Goal: Go to known website

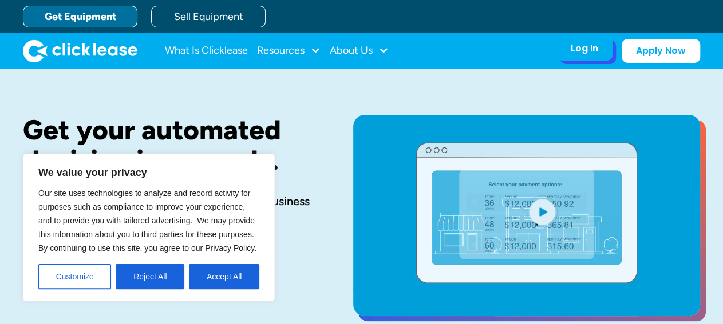
click at [586, 50] on div "Log In" at bounding box center [583, 48] width 27 height 11
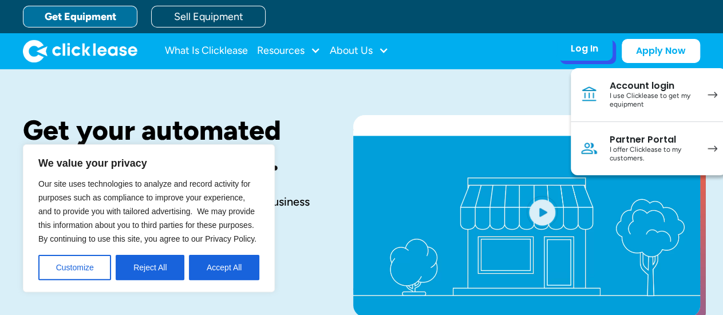
click at [632, 150] on div "I offer Clicklease to my customers." at bounding box center [652, 154] width 86 height 18
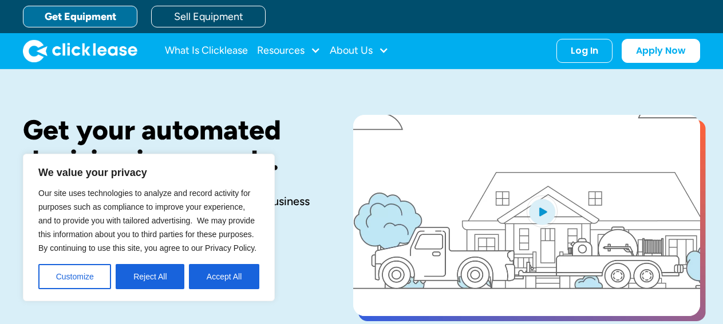
click at [383, 47] on div at bounding box center [383, 50] width 10 height 10
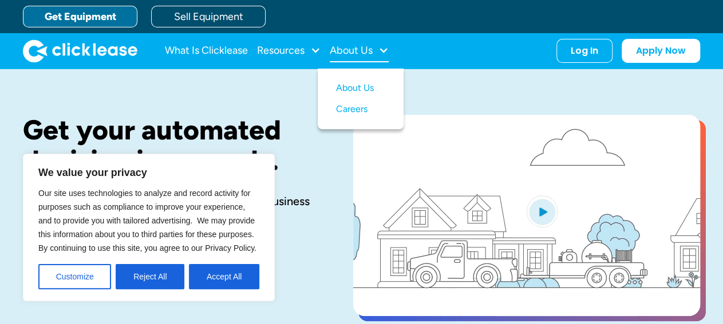
click at [356, 50] on div "About Us" at bounding box center [351, 50] width 43 height 0
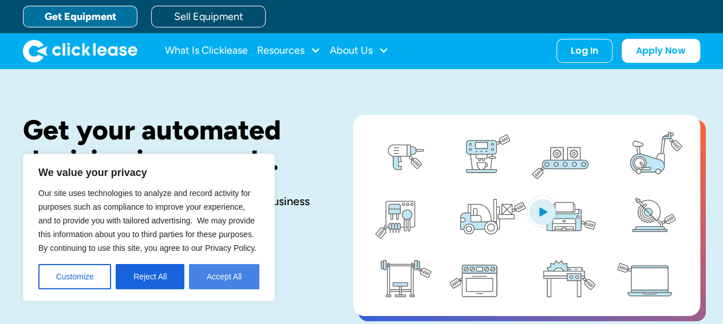
click at [224, 273] on button "Accept All" at bounding box center [224, 276] width 70 height 25
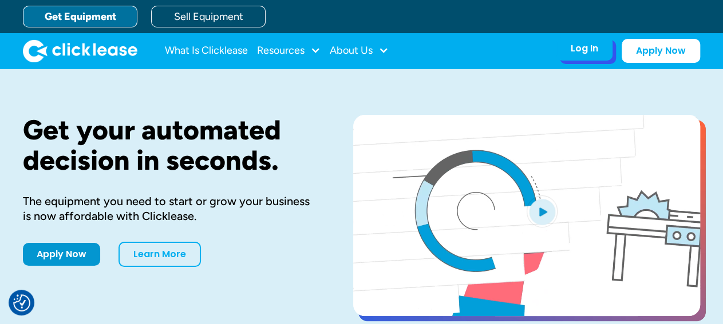
click at [581, 52] on div "Log In" at bounding box center [583, 48] width 27 height 11
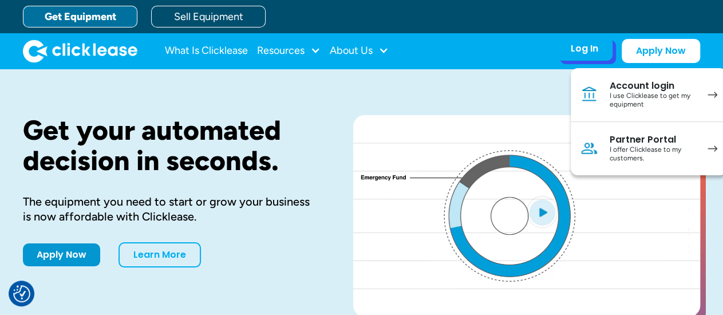
click at [646, 141] on div "Partner Portal" at bounding box center [652, 139] width 86 height 11
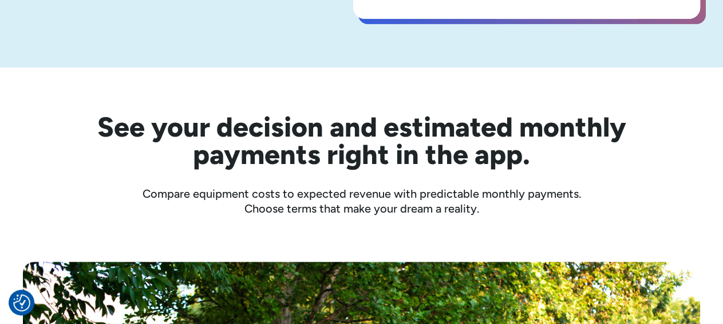
scroll to position [297, 0]
